Goal: Task Accomplishment & Management: Manage account settings

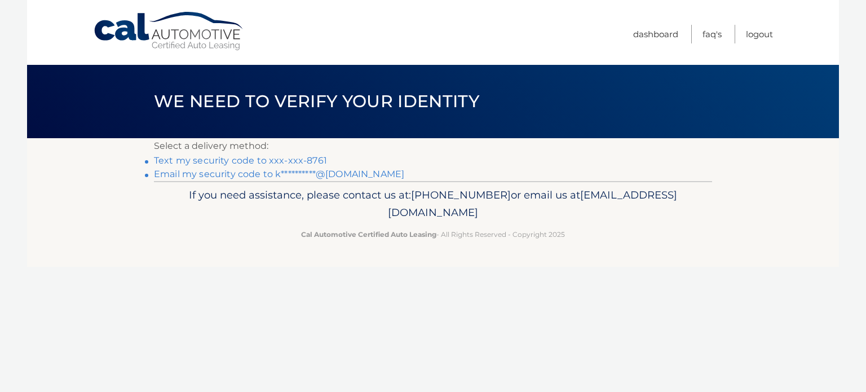
drag, startPoint x: 0, startPoint y: 0, endPoint x: 234, endPoint y: 161, distance: 284.2
click at [234, 161] on link "Text my security code to xxx-xxx-8761" at bounding box center [240, 160] width 173 height 11
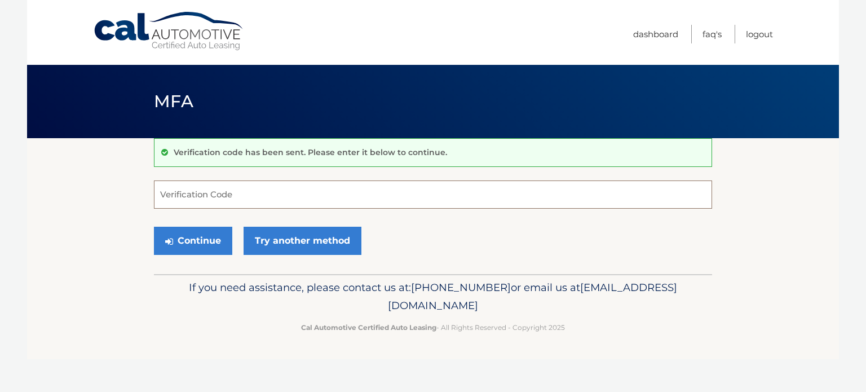
click at [317, 184] on input "Verification Code" at bounding box center [433, 194] width 558 height 28
type input "350771"
click at [197, 232] on button "Continue" at bounding box center [193, 241] width 78 height 28
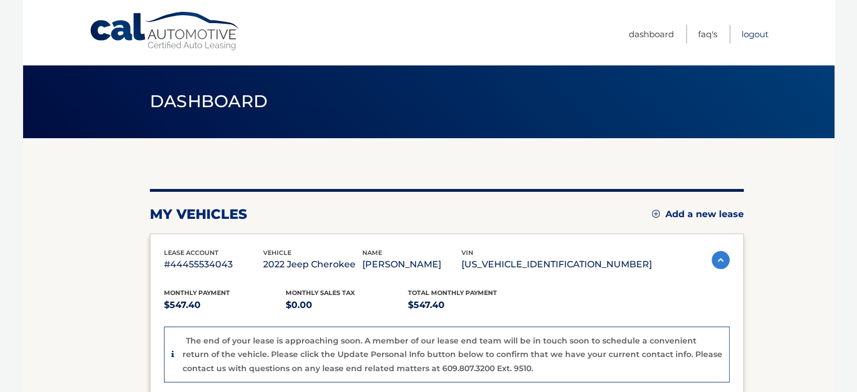
click at [759, 36] on link "Logout" at bounding box center [755, 34] width 27 height 19
